Goal: Task Accomplishment & Management: Manage account settings

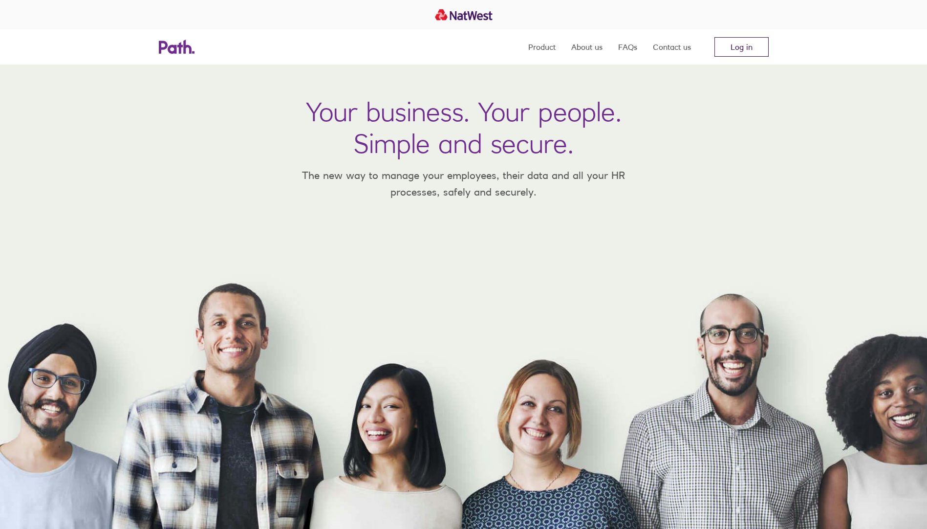
click at [750, 47] on link "Log in" at bounding box center [742, 47] width 54 height 20
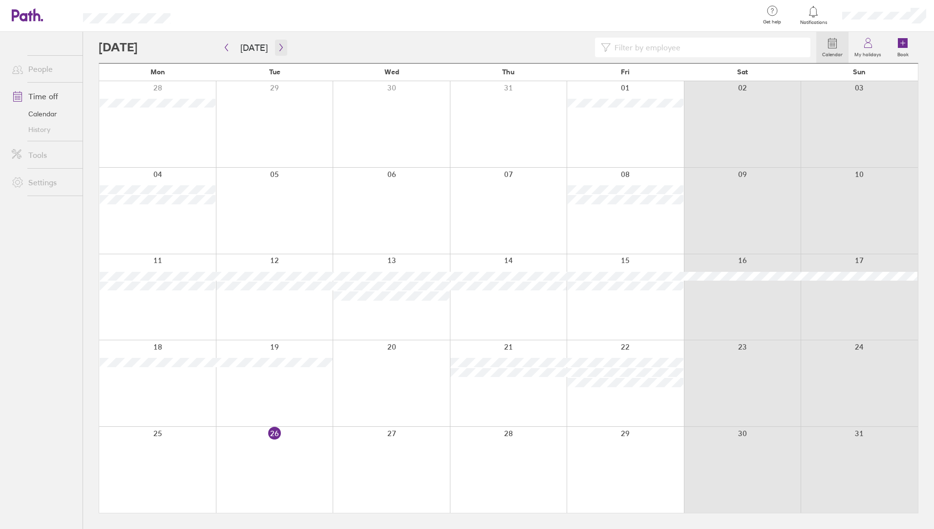
click at [278, 50] on icon "button" at bounding box center [281, 47] width 7 height 8
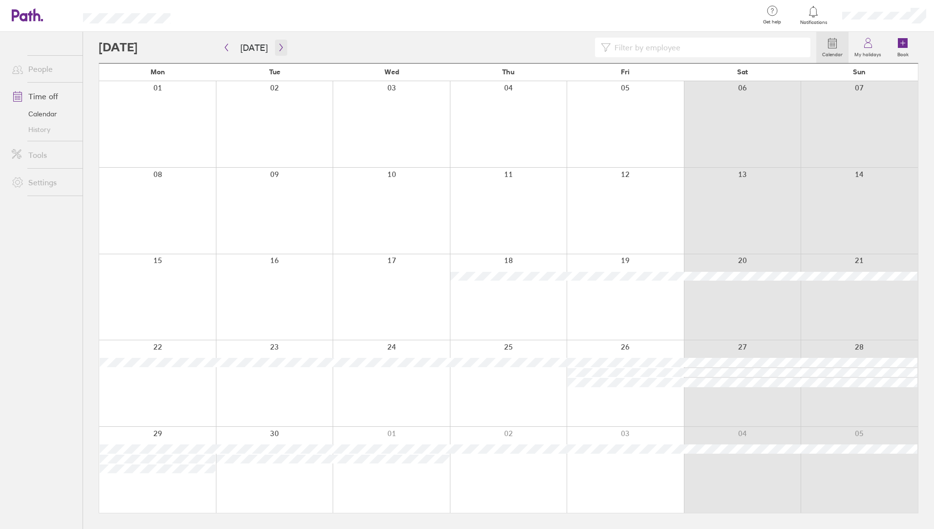
click at [278, 48] on icon "button" at bounding box center [281, 47] width 7 height 8
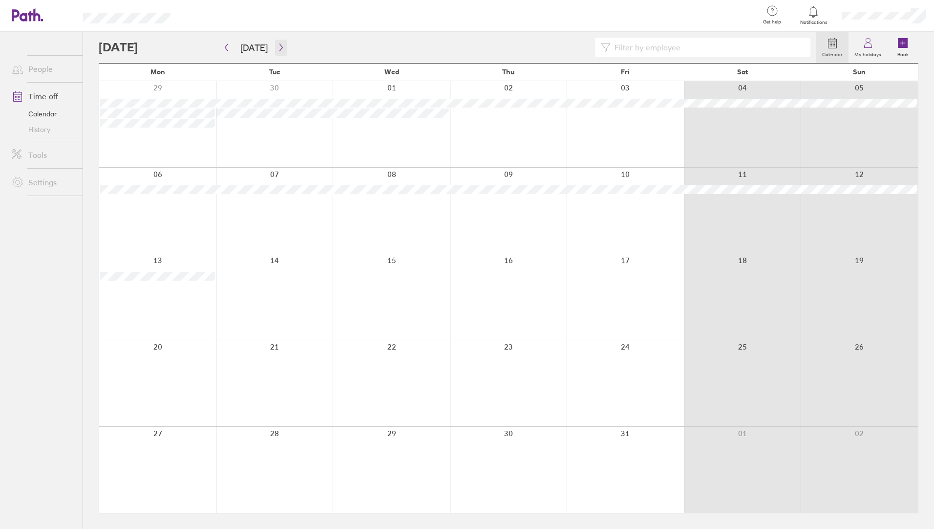
click at [282, 49] on button "button" at bounding box center [281, 48] width 12 height 16
click at [278, 49] on icon "button" at bounding box center [281, 47] width 7 height 8
